Goal: Transaction & Acquisition: Purchase product/service

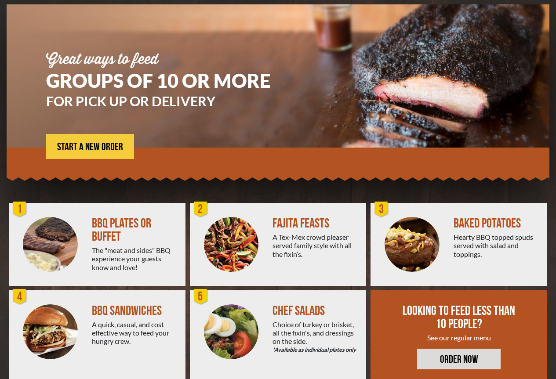
scroll to position [82, 0]
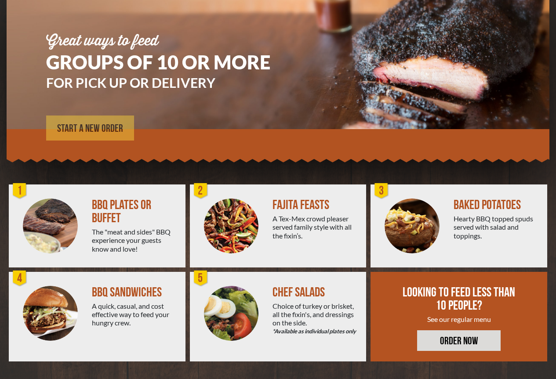
click at [110, 129] on span "START A NEW ORDER" at bounding box center [90, 128] width 66 height 11
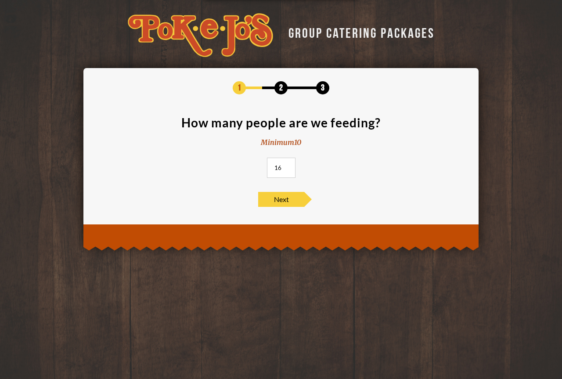
drag, startPoint x: 284, startPoint y: 167, endPoint x: 267, endPoint y: 166, distance: 16.7
click at [267, 166] on input "16" at bounding box center [281, 168] width 29 height 20
click at [287, 166] on input "32" at bounding box center [281, 168] width 29 height 20
click at [287, 165] on input "33" at bounding box center [281, 168] width 29 height 20
click at [287, 165] on input "48" at bounding box center [281, 168] width 29 height 20
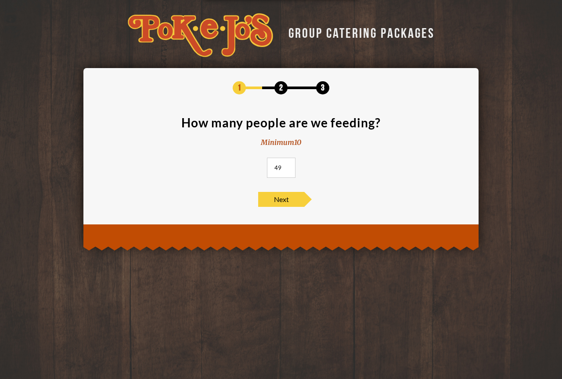
click at [287, 165] on input "49" at bounding box center [281, 168] width 29 height 20
click at [287, 165] on input "50" at bounding box center [281, 168] width 29 height 20
click at [287, 165] on input "51" at bounding box center [281, 168] width 29 height 20
click at [287, 165] on input "52" at bounding box center [281, 168] width 29 height 20
click at [287, 165] on input "53" at bounding box center [281, 168] width 29 height 20
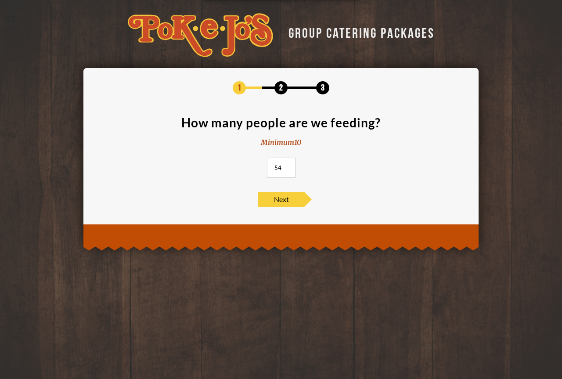
click at [285, 166] on input "54" at bounding box center [281, 168] width 29 height 20
click at [285, 166] on input "55" at bounding box center [281, 168] width 29 height 20
click at [284, 166] on input "56" at bounding box center [281, 168] width 29 height 20
click at [284, 166] on input "57" at bounding box center [281, 168] width 29 height 20
click at [284, 166] on input "58" at bounding box center [281, 168] width 29 height 20
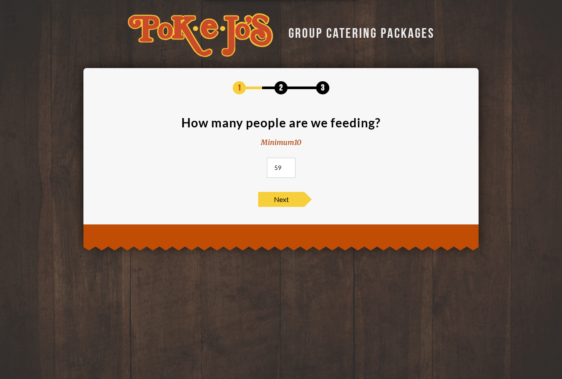
click at [285, 166] on input "59" at bounding box center [281, 168] width 29 height 20
type input "60"
click at [285, 166] on input "60" at bounding box center [281, 168] width 29 height 20
click at [290, 197] on span "Next" at bounding box center [281, 199] width 46 height 15
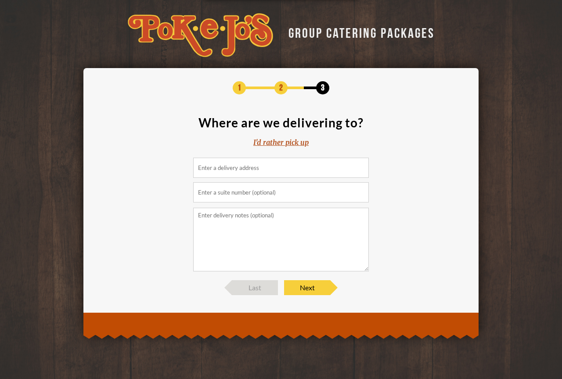
click at [253, 174] on input at bounding box center [281, 168] width 176 height 20
drag, startPoint x: 282, startPoint y: 135, endPoint x: 285, endPoint y: 142, distance: 7.9
click at [283, 135] on section "Where are we delivering to? I'd rather pick up" at bounding box center [281, 193] width 369 height 155
click at [285, 144] on div "I'd rather pick up" at bounding box center [280, 142] width 55 height 10
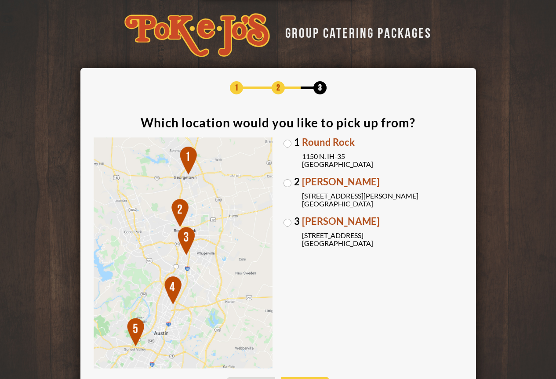
click at [289, 223] on label "3 Brodie Oaks 4109 S. Capitol of TX Hwy Austin, TX 78704" at bounding box center [372, 232] width 179 height 31
click at [0, 0] on input "3 Brodie Oaks 4109 S. Capitol of TX Hwy Austin, TX 78704" at bounding box center [0, 0] width 0 height 0
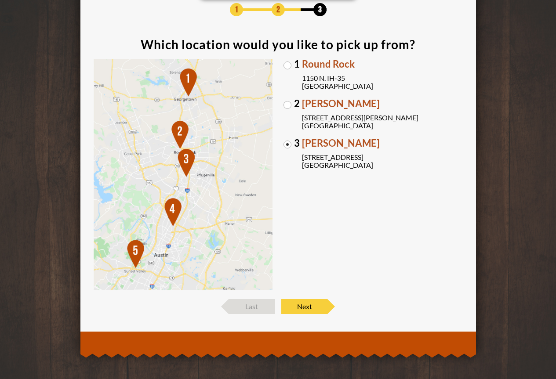
scroll to position [79, 0]
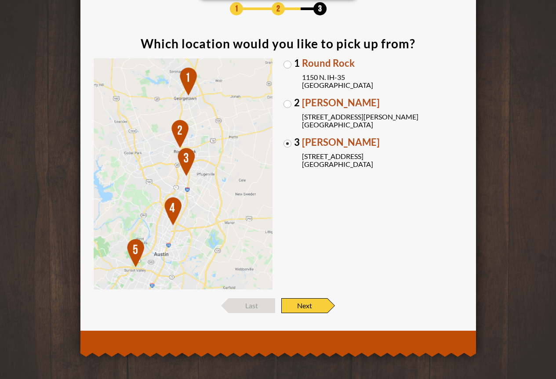
click at [314, 307] on span "Next" at bounding box center [304, 305] width 46 height 15
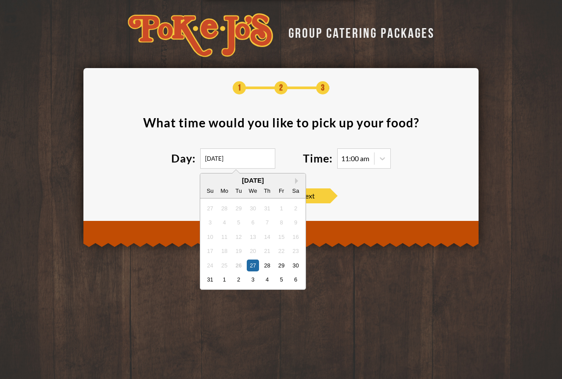
click at [257, 160] on input "08/27/2025" at bounding box center [237, 158] width 75 height 20
click at [299, 181] on button "Next Month" at bounding box center [298, 181] width 6 height 6
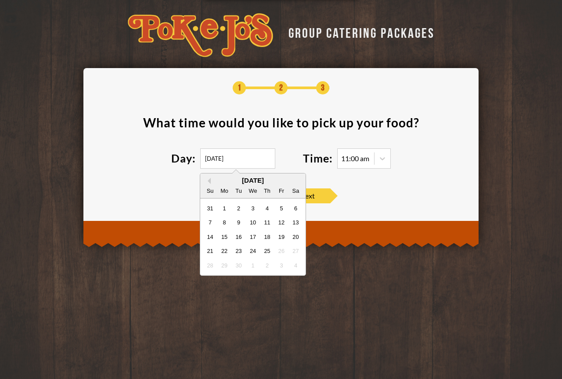
click at [296, 179] on div "September 2025" at bounding box center [252, 180] width 105 height 7
click at [213, 182] on div "September 2025" at bounding box center [252, 180] width 105 height 7
click at [211, 181] on div "September 2025" at bounding box center [252, 180] width 105 height 7
click at [209, 180] on button "Previous Month" at bounding box center [208, 181] width 6 height 6
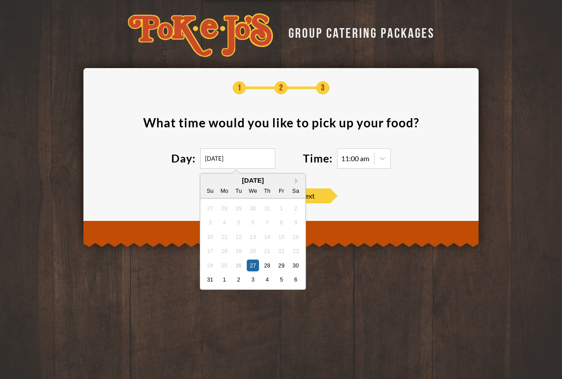
click at [209, 180] on div "August 2025" at bounding box center [252, 180] width 105 height 7
click at [299, 181] on button "Next Month" at bounding box center [298, 181] width 6 height 6
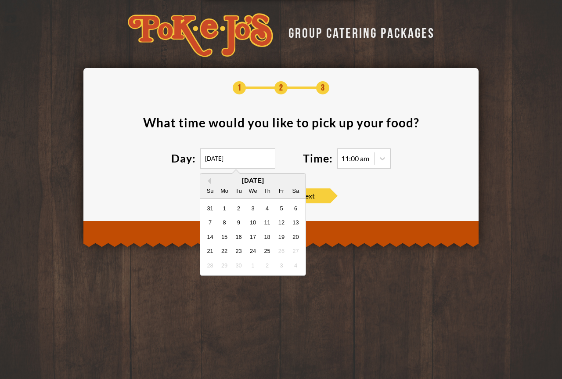
click at [298, 181] on div "September 2025" at bounding box center [252, 180] width 105 height 7
click at [297, 180] on div "September 2025" at bounding box center [252, 180] width 105 height 7
click at [208, 183] on button "Previous Month" at bounding box center [208, 181] width 6 height 6
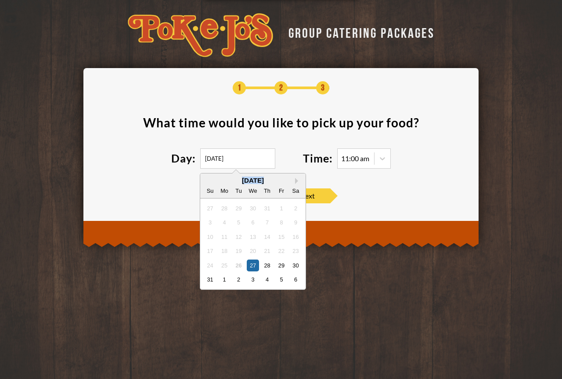
click at [296, 176] on div "August 2025 Su Mo Tu We Th Fr Sa" at bounding box center [252, 185] width 105 height 25
click at [298, 181] on button "Next Month" at bounding box center [298, 181] width 6 height 6
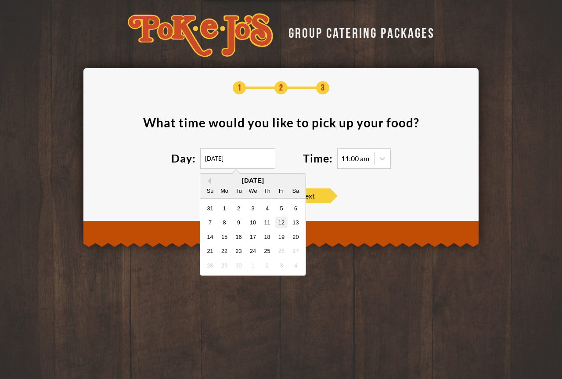
click at [280, 222] on div "12" at bounding box center [281, 223] width 12 height 12
type input "09/12/2025"
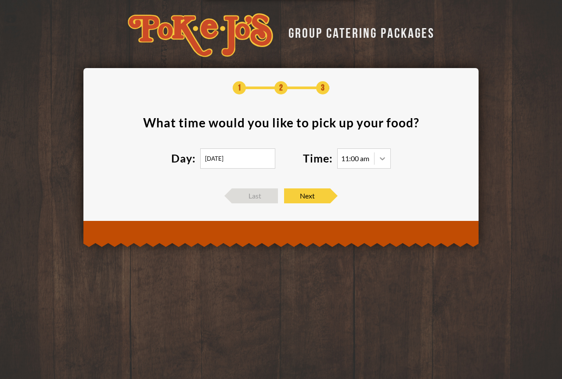
click at [378, 161] on div at bounding box center [383, 159] width 16 height 16
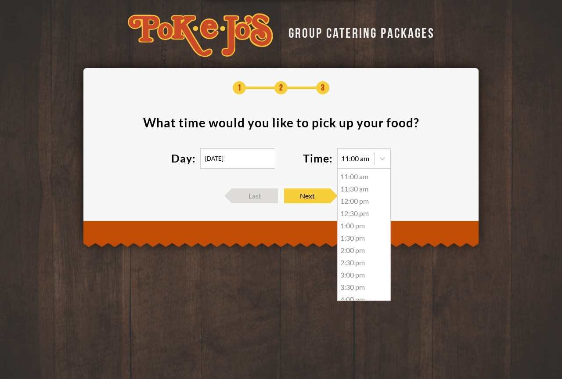
click at [357, 203] on div "12:00 pm" at bounding box center [364, 201] width 53 height 12
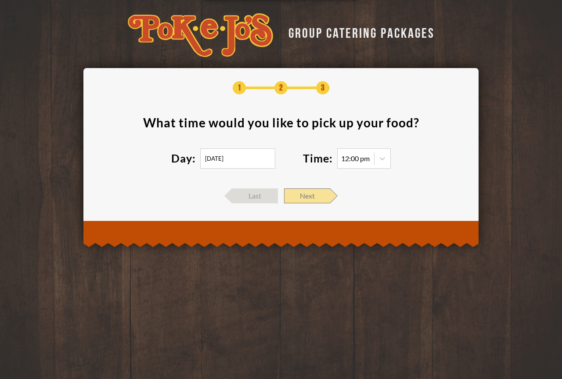
click at [325, 196] on span "Next" at bounding box center [307, 195] width 46 height 15
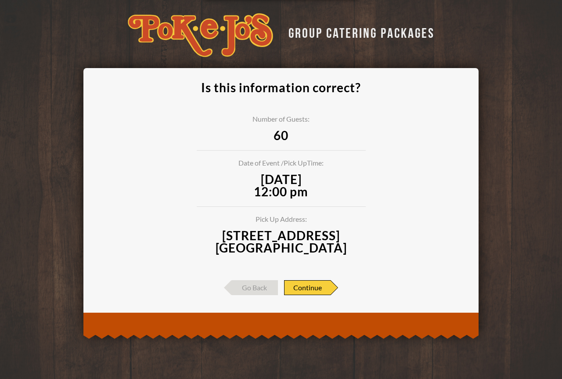
click at [317, 285] on span "Continue" at bounding box center [307, 287] width 47 height 15
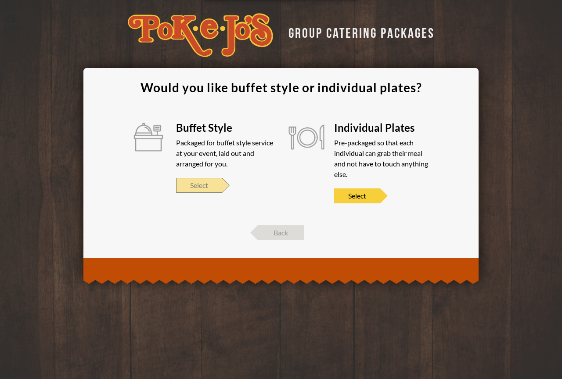
click at [217, 186] on span "Select" at bounding box center [199, 185] width 46 height 15
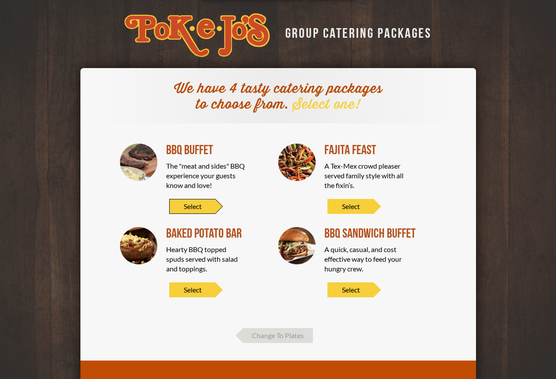
click at [206, 207] on span "Select" at bounding box center [192, 206] width 46 height 15
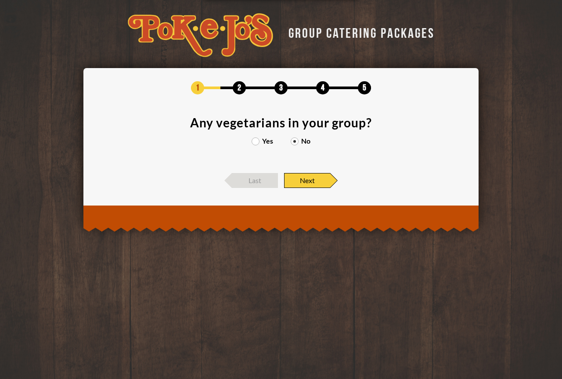
click at [303, 177] on span "Next" at bounding box center [307, 180] width 46 height 15
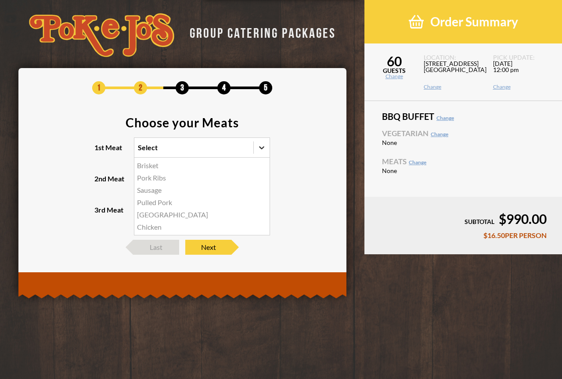
click at [258, 148] on icon at bounding box center [261, 147] width 9 height 9
click at [100, 152] on input "1st Meat option Brisket focused, 1 of 6. 6 results available. Use Up and Down t…" at bounding box center [100, 152] width 0 height 0
click at [155, 166] on div "Brisket" at bounding box center [201, 165] width 135 height 12
click at [100, 152] on input "1st Meat option Brisket focused, 1 of 6. 6 results available. Use Up and Down t…" at bounding box center [100, 152] width 0 height 0
click at [266, 178] on div at bounding box center [262, 179] width 16 height 16
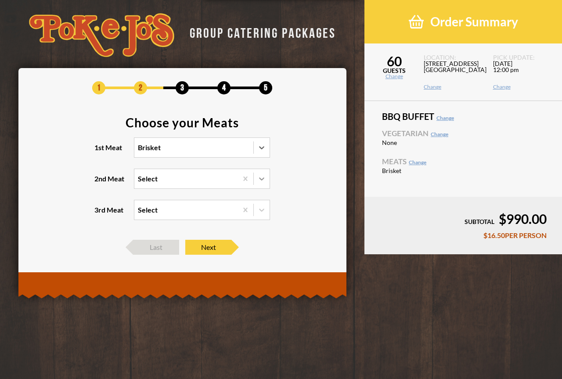
click at [100, 183] on input "2nd Meat Select" at bounding box center [100, 183] width 0 height 0
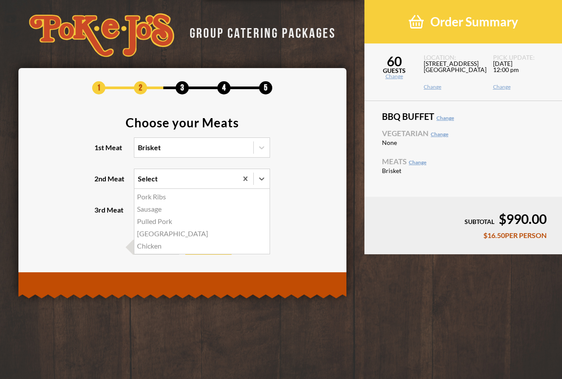
click at [153, 210] on div "Sausage" at bounding box center [201, 209] width 135 height 12
click at [100, 183] on input "2nd Meat option Sausage focused, 2 of 5. 5 results available. Use Up and Down t…" at bounding box center [100, 183] width 0 height 0
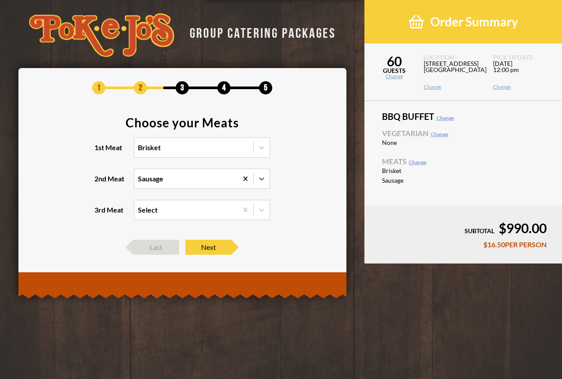
click at [242, 179] on icon at bounding box center [245, 178] width 9 height 9
click at [100, 183] on input "2nd Meat option Sausage, selected. 0 results available. Select is focused , pre…" at bounding box center [100, 183] width 0 height 0
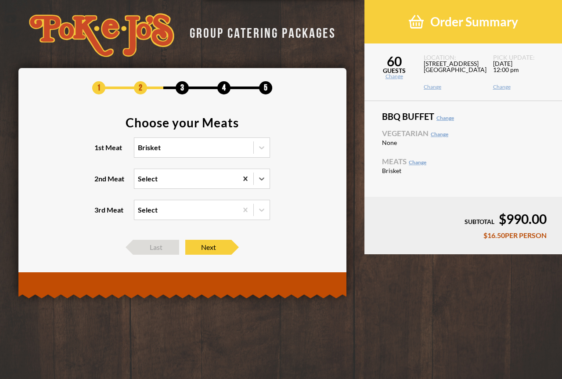
click at [245, 178] on icon at bounding box center [245, 178] width 4 height 4
click at [100, 183] on input "2nd Meat option Sausage, selected. 0 results available. Select is focused , pre…" at bounding box center [100, 183] width 0 height 0
click at [262, 177] on icon at bounding box center [261, 178] width 9 height 9
click at [100, 183] on input "2nd Meat option Sausage, selected. 0 results available. Select is focused , pre…" at bounding box center [100, 183] width 0 height 0
click at [245, 177] on icon at bounding box center [245, 178] width 4 height 4
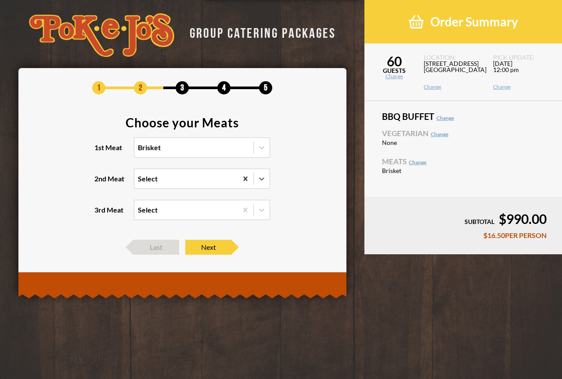
click at [100, 183] on input "2nd Meat option Sausage, selected. 0 results available. Select is focused , pre…" at bounding box center [100, 183] width 0 height 0
click at [245, 177] on icon at bounding box center [245, 178] width 9 height 9
click at [100, 183] on input "2nd Meat option Sausage, selected. 0 results available. Select is focused , pre…" at bounding box center [100, 183] width 0 height 0
click at [245, 177] on icon at bounding box center [245, 178] width 9 height 9
click at [100, 183] on input "2nd Meat option Sausage, selected. 0 results available. Select is focused , pre…" at bounding box center [100, 183] width 0 height 0
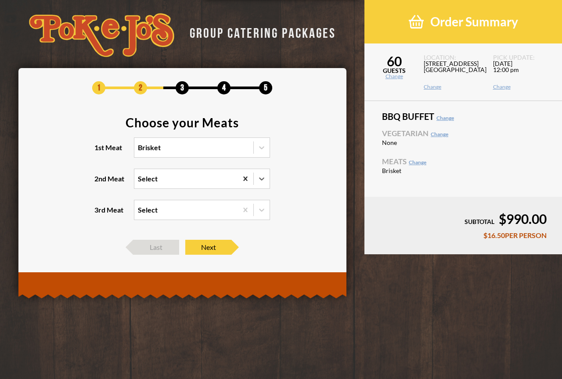
click at [245, 177] on icon at bounding box center [245, 178] width 9 height 9
click at [100, 183] on input "2nd Meat option Sausage, selected. 0 results available. Select is focused , pre…" at bounding box center [100, 183] width 0 height 0
click at [313, 178] on section "Choose your Meats 1st Meat Brisket 2nd Meat option Sausage, selected. 0 results…" at bounding box center [183, 173] width 302 height 115
click at [260, 146] on icon at bounding box center [261, 147] width 9 height 9
click at [100, 152] on input "1st Meat Brisket" at bounding box center [100, 152] width 0 height 0
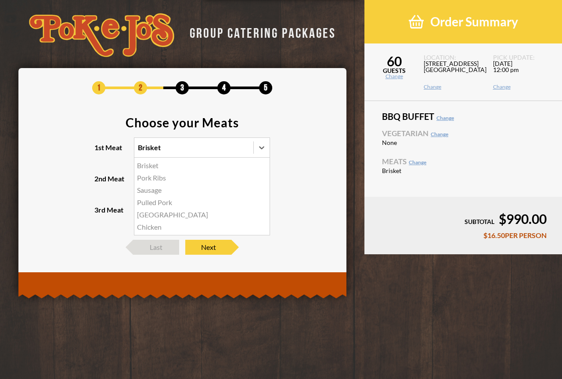
click at [230, 166] on div "Brisket" at bounding box center [201, 165] width 135 height 12
click at [100, 152] on input "1st Meat option Brisket, selected. option Brisket focused, 1 of 6. 6 results av…" at bounding box center [100, 152] width 0 height 0
click at [257, 150] on div at bounding box center [262, 148] width 16 height 16
click at [100, 152] on input "1st Meat option Brisket, selected. option Brisket focused, 1 of 6. 6 results av…" at bounding box center [100, 152] width 0 height 0
click at [258, 146] on icon at bounding box center [261, 147] width 9 height 9
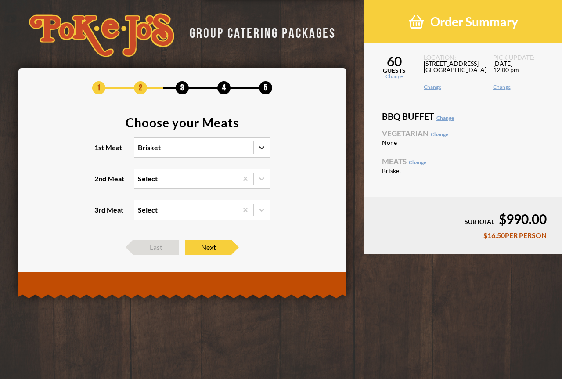
click at [100, 152] on input "1st Meat option Brisket, selected. 0 results available. Select is focused , pre…" at bounding box center [100, 152] width 0 height 0
click at [259, 145] on icon at bounding box center [261, 147] width 9 height 9
click at [100, 152] on input "1st Meat option Brisket, selected. option Brisket focused, 1 of 6. 6 results av…" at bounding box center [100, 152] width 0 height 0
click at [261, 145] on icon at bounding box center [261, 147] width 9 height 9
click at [100, 152] on input "1st Meat option Brisket, selected. 0 results available. Select is focused , pre…" at bounding box center [100, 152] width 0 height 0
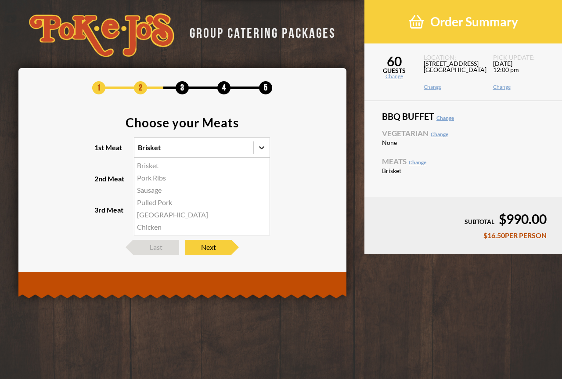
click at [260, 145] on icon at bounding box center [261, 147] width 9 height 9
click at [100, 152] on input "1st Meat option Brisket, selected. option Brisket focused, 1 of 6. 6 results av…" at bounding box center [100, 152] width 0 height 0
click at [310, 146] on section "Choose your Meats 1st Meat option Brisket, selected. option Brisket focused, 1 …" at bounding box center [183, 173] width 302 height 115
click at [260, 146] on icon at bounding box center [261, 147] width 9 height 9
click at [100, 152] on input "1st Meat option Brisket, selected. option Brisket focused, 1 of 6. 6 results av…" at bounding box center [100, 152] width 0 height 0
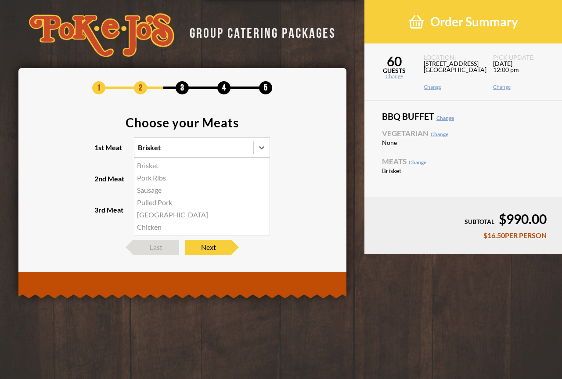
click at [155, 226] on div "Chicken" at bounding box center [201, 227] width 135 height 12
click at [100, 152] on input "1st Meat option Brisket, selected. option Chicken focused, 6 of 6. 6 results av…" at bounding box center [100, 152] width 0 height 0
click at [315, 144] on section "Choose your Meats 1st Meat option Chicken, selected. 0 results available. Selec…" at bounding box center [183, 173] width 302 height 115
click at [314, 144] on section "Choose your Meats 1st Meat Chicken 2nd Meat Select 3rd Meat Select" at bounding box center [183, 173] width 302 height 115
click at [260, 177] on icon at bounding box center [261, 178] width 9 height 9
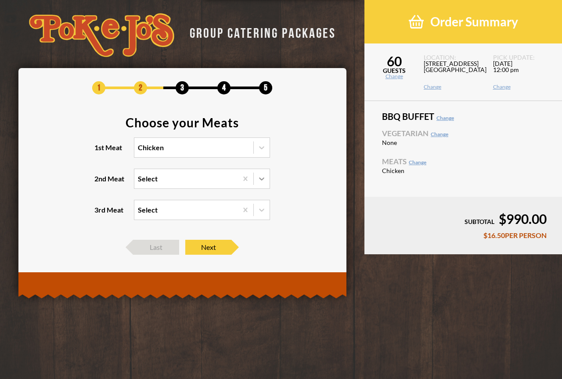
click at [100, 183] on input "2nd Meat Select" at bounding box center [100, 183] width 0 height 0
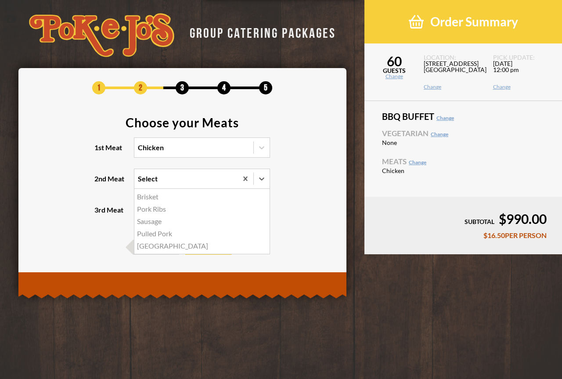
click at [154, 224] on div "Sausage" at bounding box center [201, 221] width 135 height 12
click at [100, 183] on input "2nd Meat option Sausage, selected. option Sausage focused, 3 of 5. 5 results av…" at bounding box center [100, 183] width 0 height 0
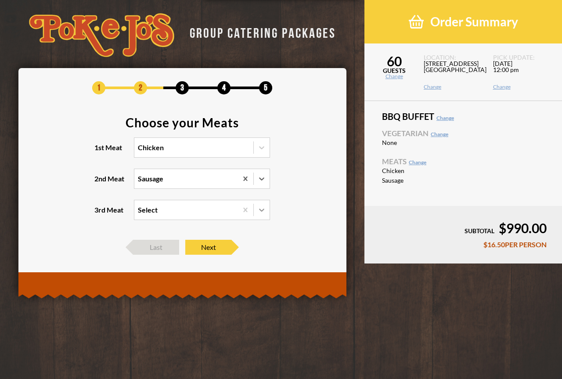
click at [258, 209] on icon at bounding box center [261, 210] width 9 height 9
click at [100, 214] on input "3rd Meat Select" at bounding box center [100, 214] width 0 height 0
click at [303, 191] on section "Choose your Meats 1st Meat Chicken 2nd Meat Sausage 3rd Meat Select" at bounding box center [183, 173] width 302 height 115
click at [260, 148] on icon at bounding box center [261, 147] width 9 height 9
click at [100, 152] on input "1st Meat Chicken" at bounding box center [100, 152] width 0 height 0
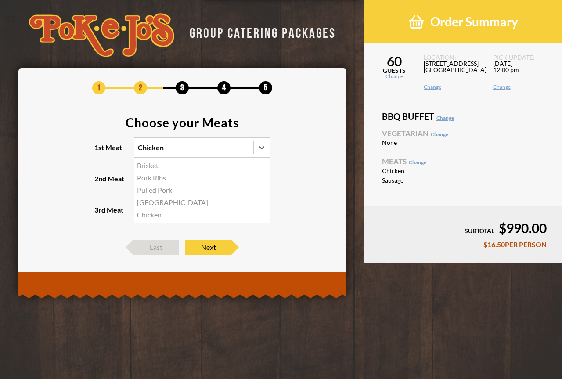
click at [152, 164] on div "Brisket" at bounding box center [201, 165] width 135 height 12
click at [100, 152] on input "1st Meat option Chicken, selected. option Brisket focused, 1 of 5. 5 results av…" at bounding box center [100, 152] width 0 height 0
click at [208, 246] on span "Next" at bounding box center [208, 247] width 46 height 15
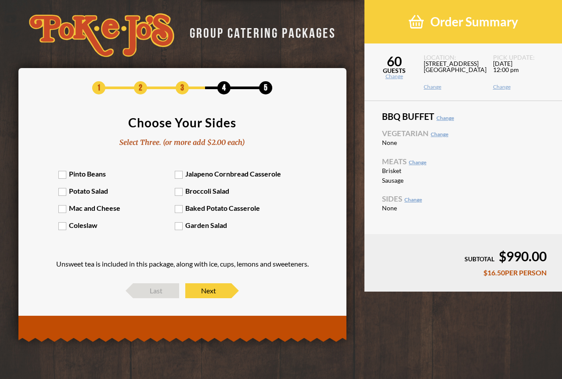
click at [67, 177] on label "Pinto Beans" at bounding box center [116, 174] width 117 height 8
click at [0, 0] on input "Pinto Beans" at bounding box center [0, 0] width 0 height 0
click at [66, 189] on label "Potato Salad" at bounding box center [116, 191] width 117 height 8
click at [0, 0] on input "Potato Salad" at bounding box center [0, 0] width 0 height 0
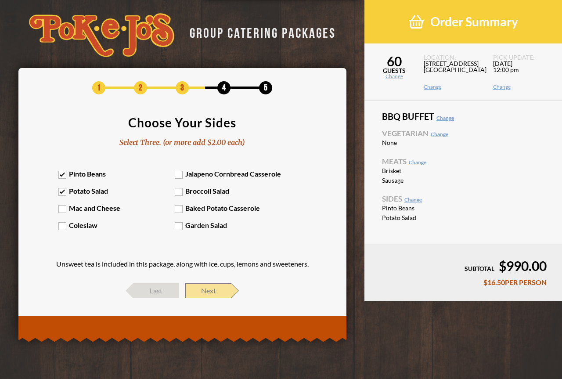
click at [209, 289] on span "Next" at bounding box center [208, 290] width 46 height 15
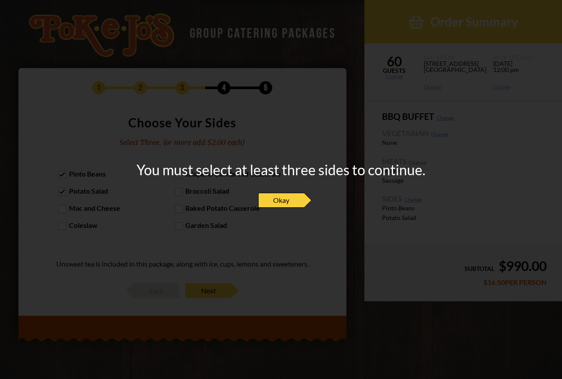
drag, startPoint x: 287, startPoint y: 202, endPoint x: 276, endPoint y: 202, distance: 11.4
click at [286, 202] on span "Okay" at bounding box center [281, 200] width 46 height 15
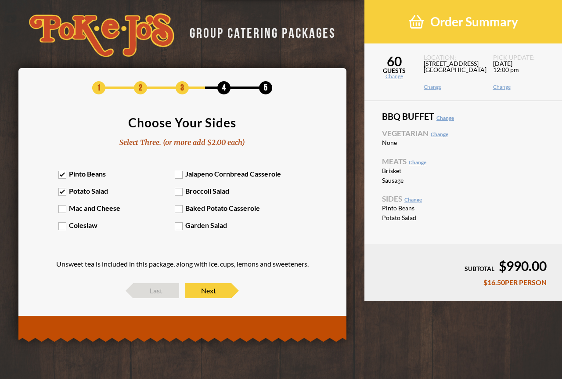
click at [62, 207] on label "Mac and Cheese" at bounding box center [116, 208] width 117 height 8
click at [0, 0] on input "Mac and Cheese" at bounding box center [0, 0] width 0 height 0
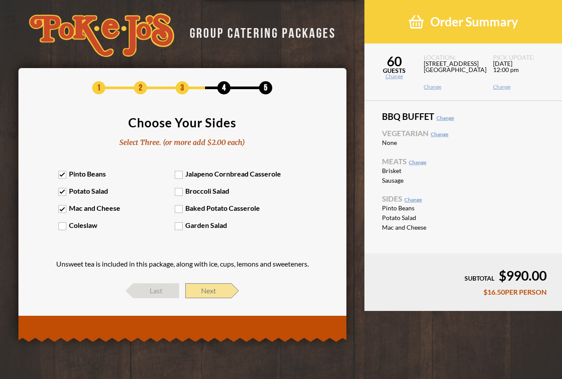
click at [216, 287] on span "Next" at bounding box center [208, 290] width 46 height 15
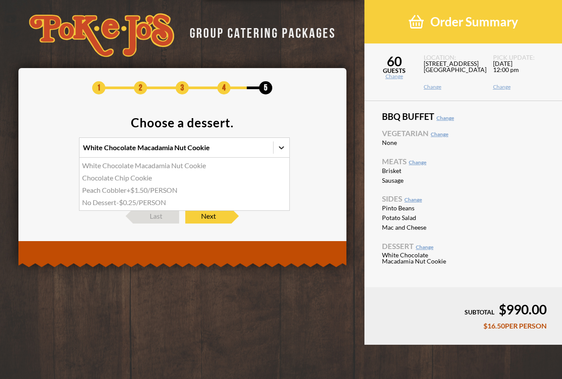
click at [282, 144] on icon at bounding box center [281, 147] width 9 height 9
click at [45, 152] on input "option White Chocolate Macadamia Nut Cookie focused, 1 of 4. 4 results availabl…" at bounding box center [45, 152] width 0 height 0
click at [144, 179] on div "Chocolate Chip Cookie" at bounding box center [184, 178] width 210 height 12
click at [45, 152] on input "option Chocolate Chip Cookie focused, 2 of 4. 4 results available. Use Up and D…" at bounding box center [45, 152] width 0 height 0
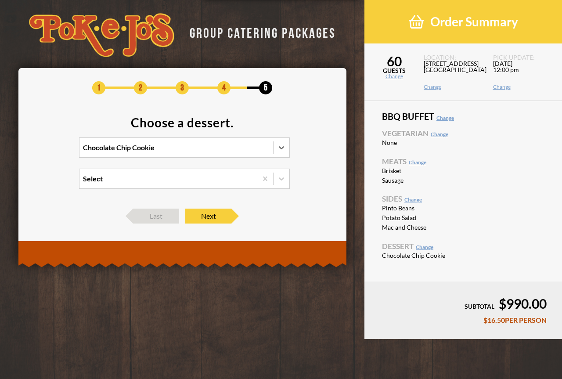
click at [203, 183] on div "Select" at bounding box center [168, 178] width 178 height 19
click at [45, 183] on input "Select" at bounding box center [45, 183] width 0 height 0
click at [307, 161] on section "Choose a dessert. Chocolate Chip Cookie option Peach Cobbler focused, 2 of 2. 2…" at bounding box center [183, 157] width 302 height 83
click at [216, 214] on span "Next" at bounding box center [208, 216] width 46 height 15
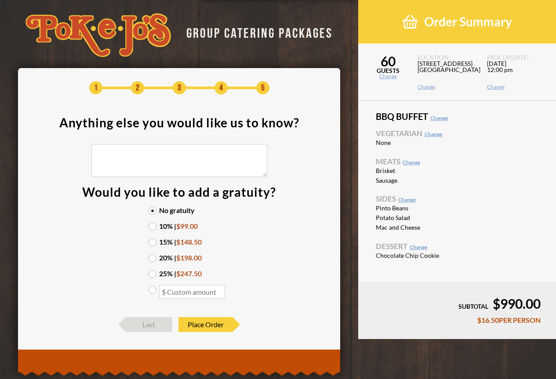
click at [154, 228] on label "10% | $99.00" at bounding box center [178, 226] width 61 height 7
click at [0, 0] on input "10% | $99.00" at bounding box center [0, 0] width 0 height 0
